Goal: Download file/media

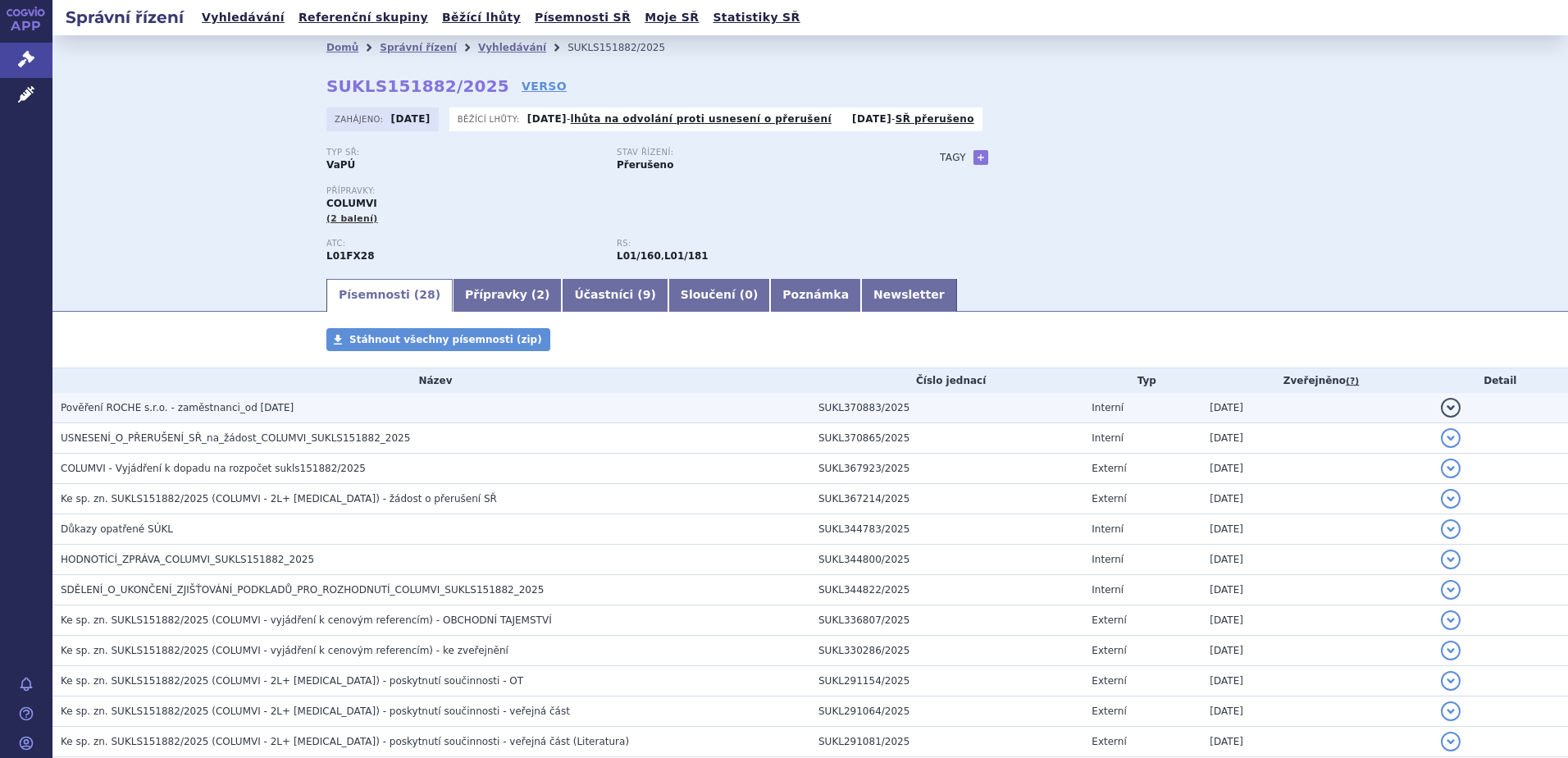
click at [145, 402] on span "Pověření ROCHE s.r.o. - zaměstnanci_od 03.09.2025" at bounding box center [177, 407] width 233 height 11
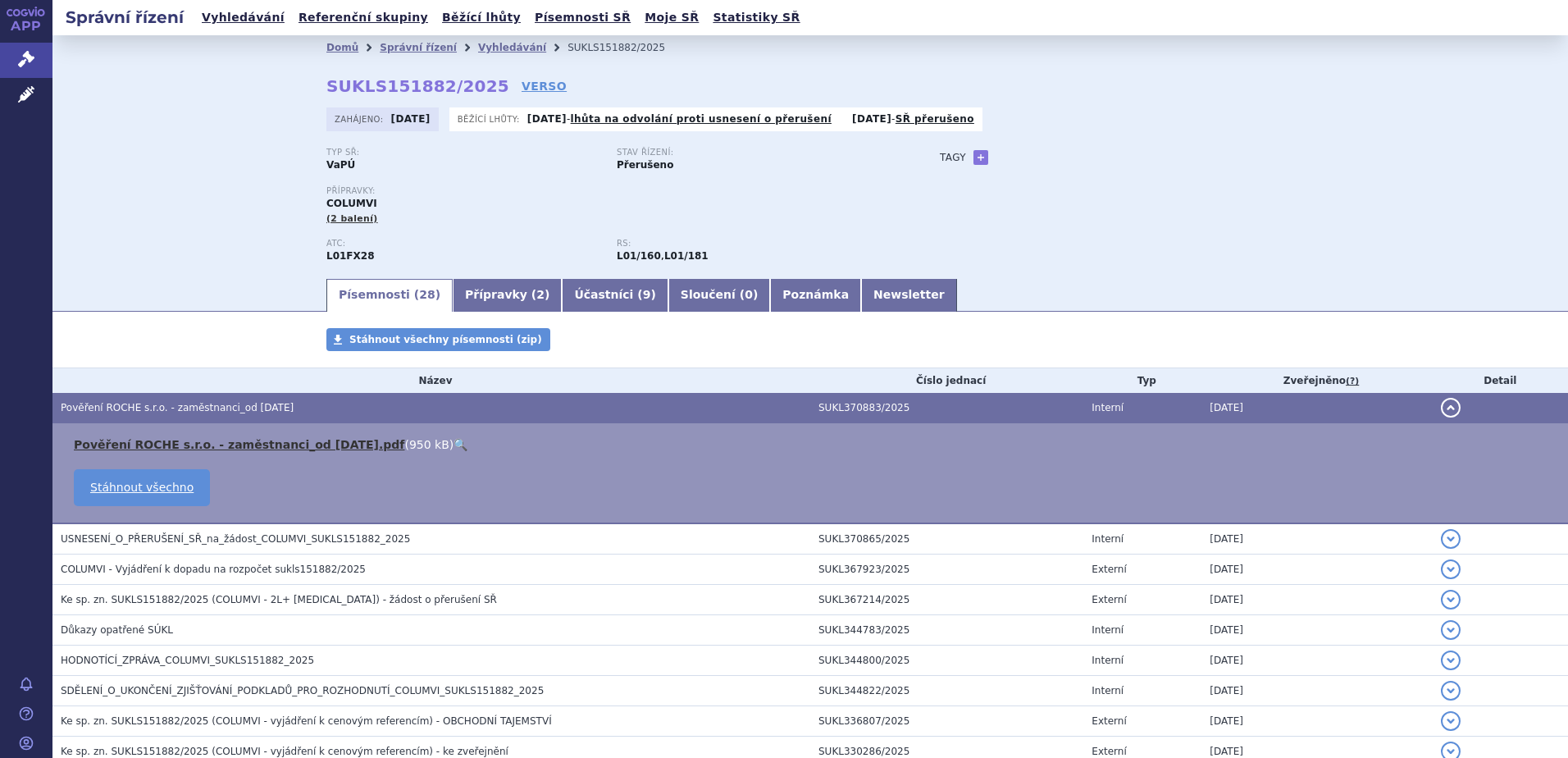
click at [269, 441] on link "Pověření ROCHE s.r.o. - zaměstnanci_od 03.09.2025.pdf" at bounding box center [239, 444] width 331 height 13
